Goal: Find specific page/section: Find specific page/section

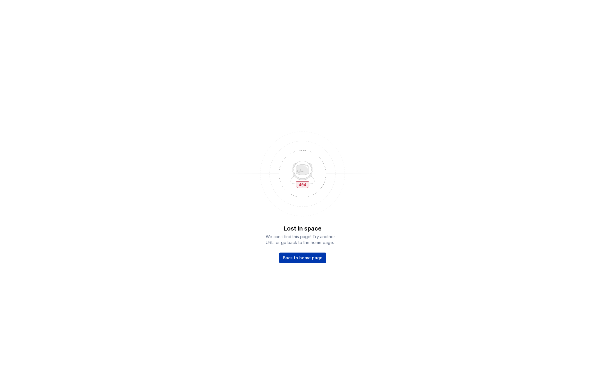
click at [300, 258] on span "Back to home page" at bounding box center [303, 258] width 40 height 6
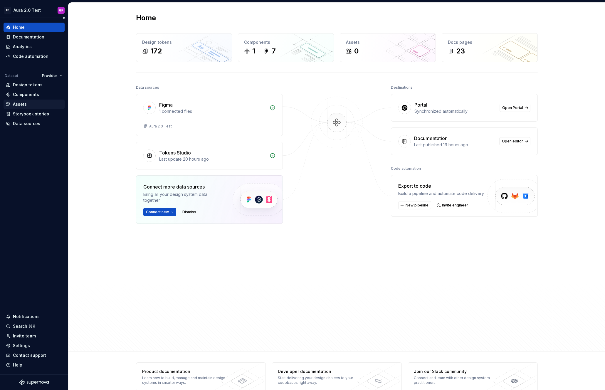
scroll to position [1, 0]
click at [21, 84] on div "Design tokens" at bounding box center [28, 85] width 30 height 6
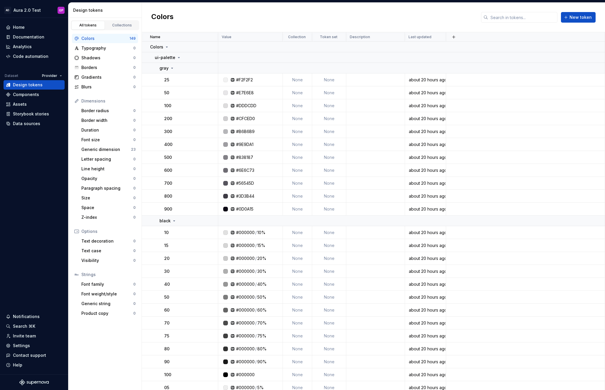
click at [58, 75] on html "AD Aura 2.0 Test GP Home Documentation Analytics Code automation Dataset Provid…" at bounding box center [302, 195] width 605 height 390
click at [58, 88] on div "Consumer" at bounding box center [70, 87] width 38 height 6
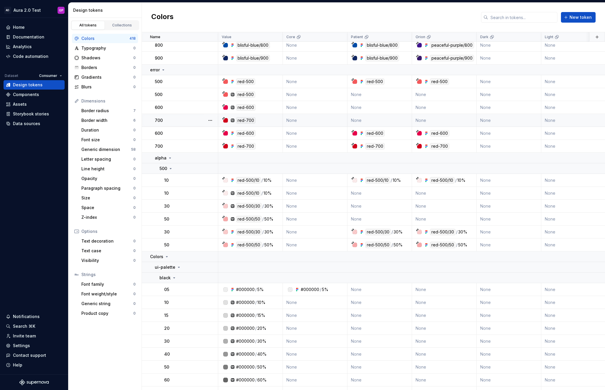
scroll to position [231, 0]
